Goal: Contribute content: Add original content to the website for others to see

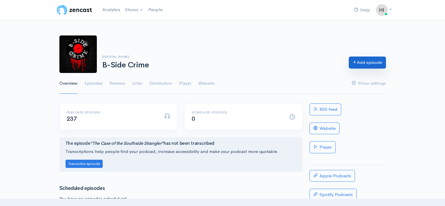
click at [362, 61] on link "Add episode" at bounding box center [367, 63] width 37 height 12
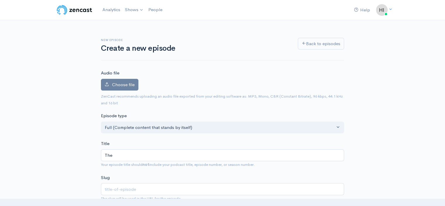
type input "The C"
type input "the-c"
type input "The Ca"
type input "the-ca"
type input "The Cas"
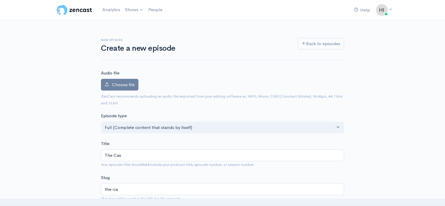
type input "the-cas"
type input "The Case"
type input "the-case"
type input "The Case O"
type input "the-case-o"
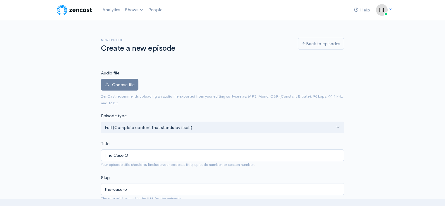
type input "The Case Of"
type input "the-case-of"
type input "The Case Of T"
type input "the-case-of-t"
type input "The Case Of Th"
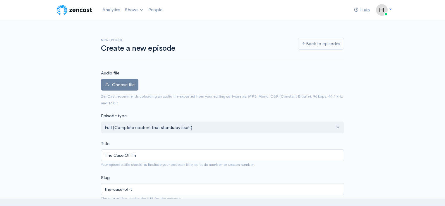
type input "the-case-of-th"
type input "The Case Of The"
type input "the-case-of-the"
type input "The Case Of The D"
type input "the-case-of-the-d"
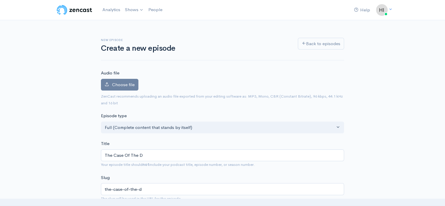
type input "The Case Of The De"
type input "the-case-of-the-de"
type input "The Case Of The Devi"
type input "the-case-of-the-devi"
type input "The Case Of The Devil"
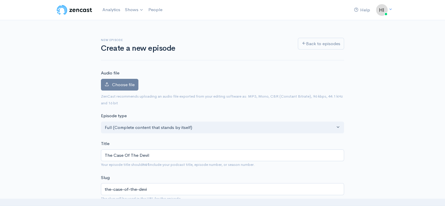
type input "the-case-of-the-devil"
type input "The Case Of The Devil's"
type input "the-case-of-the-devils"
type input "The Case Of The Devil's G"
type input "the-case-of-the-devils-g"
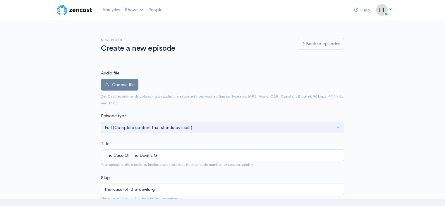
type input "The Case Of The Devil's Gi"
type input "the-case-of-the-devils-gi"
type input "The Case Of The Devil's Gir"
type input "the-case-of-the-devils-gir"
type input "The Case Of The Devil's Girl"
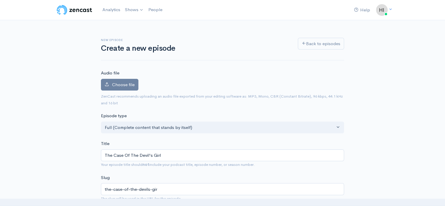
type input "the-case-of-the-devils-girl"
type input "The Case Of The Devil's Girlfr"
type input "the-case-of-the-devils-girlfr"
type input "The Case Of The Devil's Girlfri"
type input "the-case-of-the-devils-girlfri"
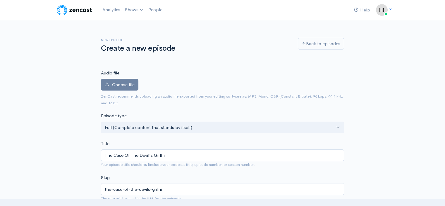
type input "The Case Of The Devil's Girlfrie"
type input "the-case-of-the-devils-girlfrie"
type input "The Case Of The Devil's Girlfrien"
type input "the-case-of-the-devils-girlfrien"
type input "The Case Of The Devil's Girlfriend"
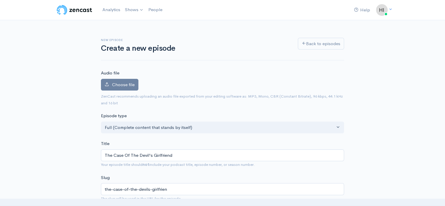
type input "the-case-of-the-devils-girlfriend"
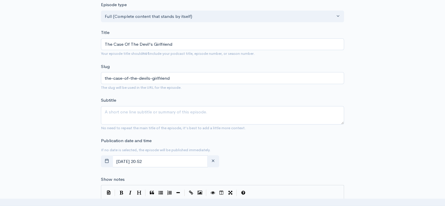
scroll to position [117, 0]
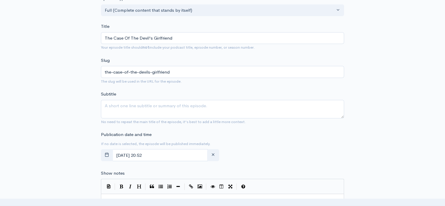
type input "The Case Of The Devil's Girlfriend"
click at [115, 109] on textarea "Subtitle" at bounding box center [222, 109] width 243 height 18
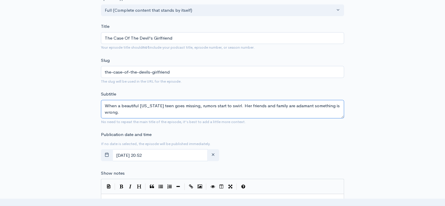
click at [237, 105] on textarea "When a beautiful California teen goes missing, rumors start to swirl. Her frien…" at bounding box center [222, 109] width 243 height 18
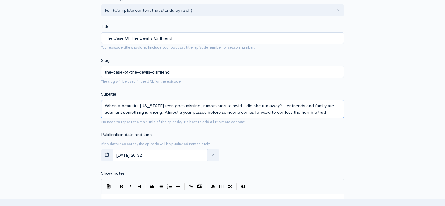
drag, startPoint x: 328, startPoint y: 112, endPoint x: 75, endPoint y: 104, distance: 253.7
click at [75, 104] on div "New episode Create a new episode Back to episodes Audio file Choose file 0 ZenC…" at bounding box center [223, 193] width 334 height 581
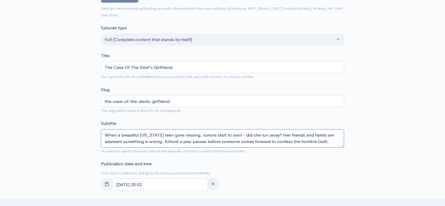
scroll to position [146, 0]
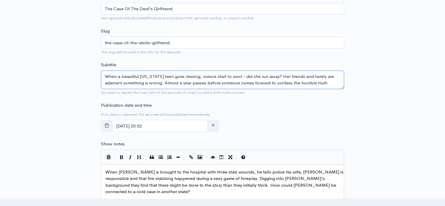
type textarea "When a beautiful California teen goes missing, rumors start to swirl - did she …"
type textarea "When Paul Christos is brought to the hospital with three stab wounds, he tells …"
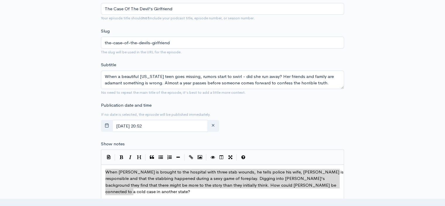
drag, startPoint x: 136, startPoint y: 189, endPoint x: 102, endPoint y: 170, distance: 39.1
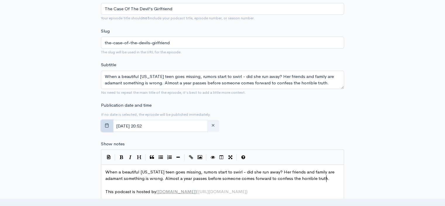
click at [106, 127] on button "button" at bounding box center [107, 126] width 12 height 12
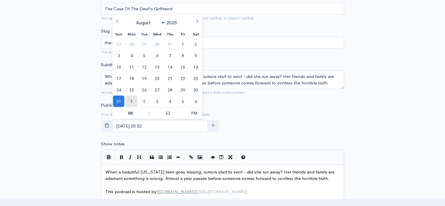
click at [132, 99] on span "1" at bounding box center [131, 100] width 11 height 11
type input "September, 01 2025 20:52"
select select "8"
type input "07"
type input "September, 01 2025 19:52"
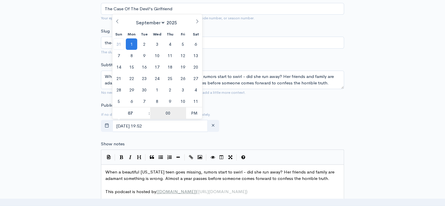
type input "00"
type input "September, 01 2025 07:00"
click at [80, 92] on div "New episode Create a new episode Back to episodes Audio file Choose file 0 ZenC…" at bounding box center [223, 164] width 334 height 581
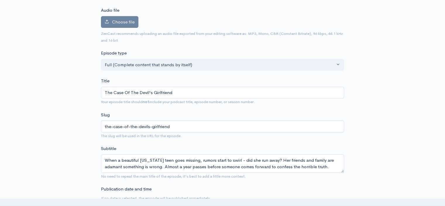
scroll to position [59, 0]
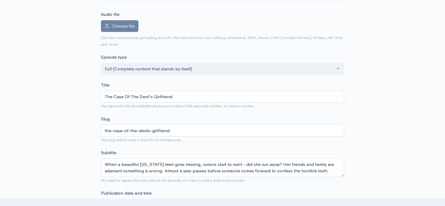
click at [122, 26] on span "Choose file" at bounding box center [123, 26] width 23 height 6
click at [0, 0] on input "Choose file" at bounding box center [0, 0] width 0 height 0
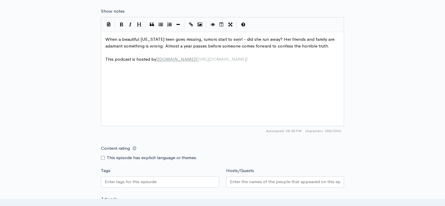
scroll to position [351, 0]
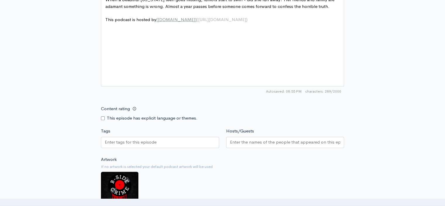
click at [102, 118] on input "Content rating" at bounding box center [103, 118] width 4 height 4
checkbox input "true"
click at [109, 141] on input "Tags" at bounding box center [131, 142] width 53 height 7
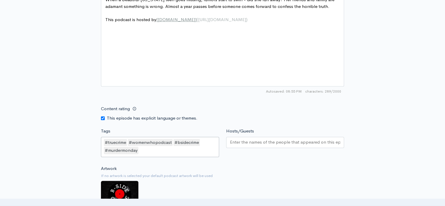
click at [250, 147] on div at bounding box center [285, 143] width 118 height 13
click at [248, 145] on div at bounding box center [285, 142] width 118 height 11
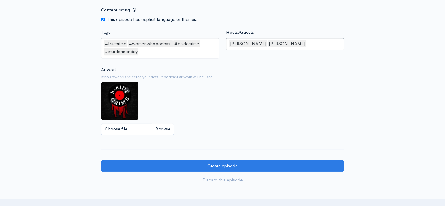
scroll to position [512, 0]
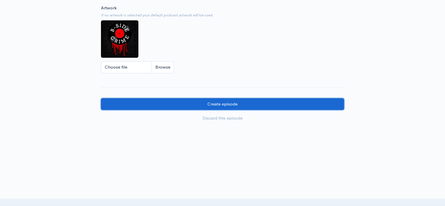
click at [228, 105] on input "Create episode" at bounding box center [222, 104] width 243 height 12
